Goal: Task Accomplishment & Management: Use online tool/utility

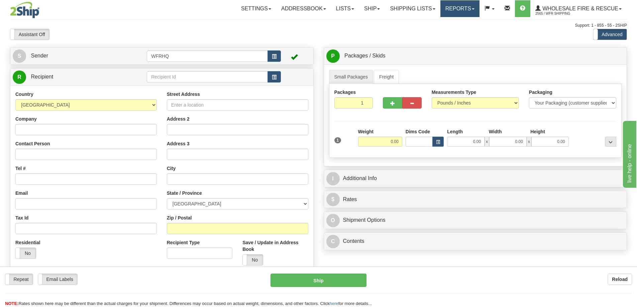
click at [456, 8] on link "Reports" at bounding box center [459, 8] width 39 height 17
click at [441, 25] on span "Standard" at bounding box center [434, 23] width 19 height 5
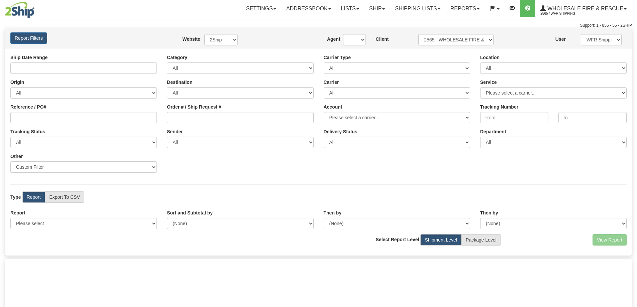
type input "[DATE] And [DATE]"
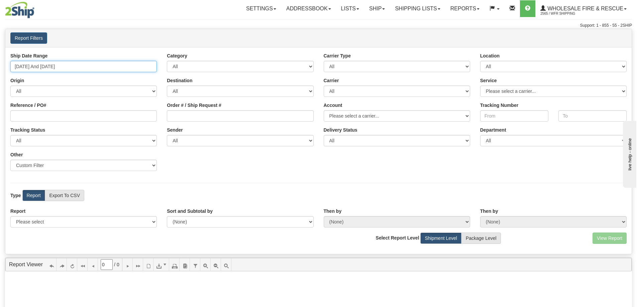
type input "[DATE]"
click at [55, 67] on input "[DATE] And [DATE]" at bounding box center [83, 66] width 146 height 11
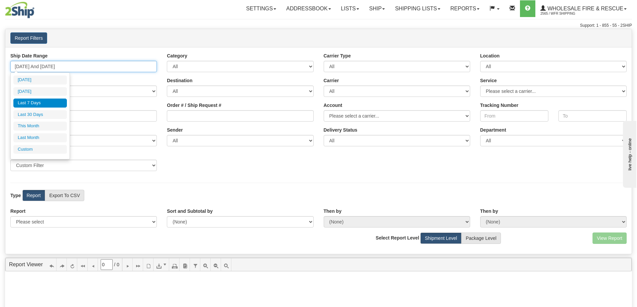
type input "[DATE]"
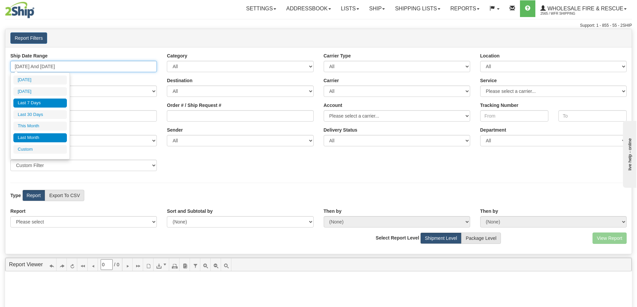
type input "[DATE]"
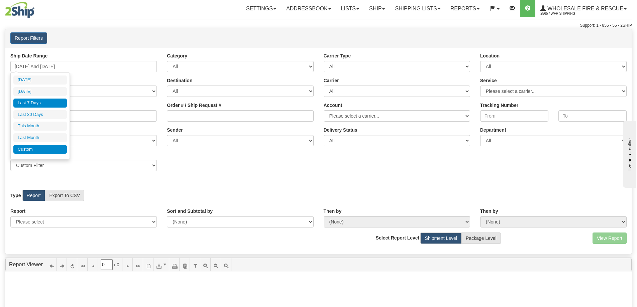
click at [35, 146] on li "Custom" at bounding box center [39, 149] width 53 height 9
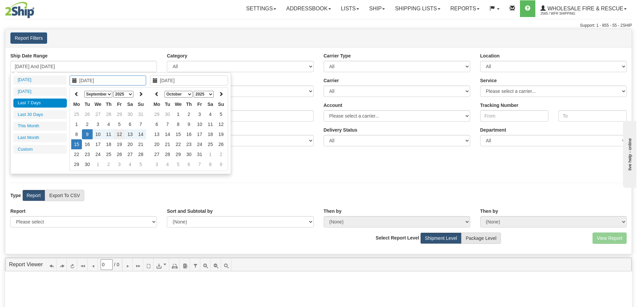
type input "[DATE]"
click at [122, 135] on td "12" at bounding box center [119, 134] width 11 height 10
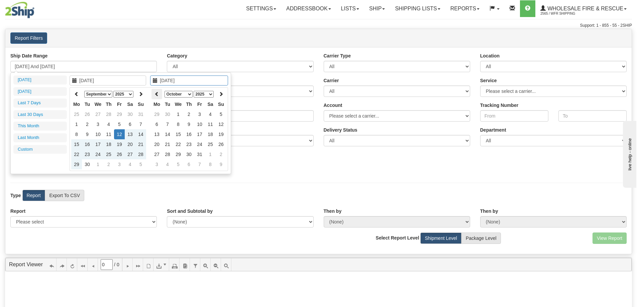
click at [159, 94] on icon at bounding box center [156, 94] width 5 height 5
type input "[DATE]"
click at [199, 134] on td "12" at bounding box center [199, 134] width 11 height 10
type input "[DATE] And [DATE]"
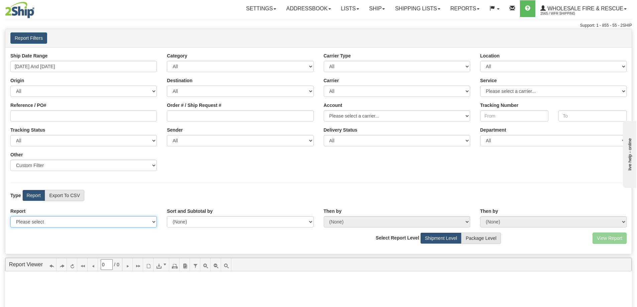
click at [70, 220] on select "Please select 1 Line Shipment Report Address Detail Basic Shipment Overview Can…" at bounding box center [83, 221] width 146 height 11
select select "Users\Full Reference Detail.trdx"
click at [10, 216] on select "Please select 1 Line Shipment Report Address Detail Basic Shipment Overview Can…" at bounding box center [83, 221] width 146 height 11
click at [605, 239] on button "View Report" at bounding box center [609, 238] width 34 height 11
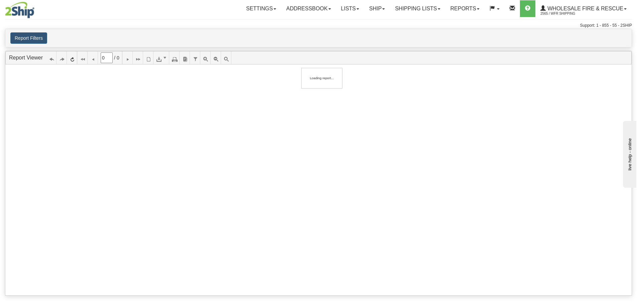
type input "1"
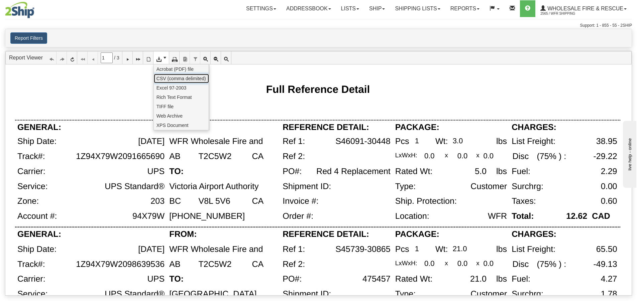
click at [164, 79] on span "CSV (comma delimited)" at bounding box center [180, 78] width 49 height 7
